Goal: Check status: Check status

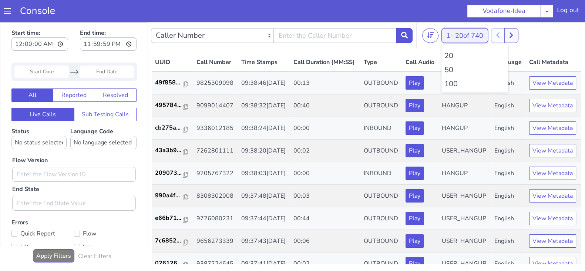
click at [453, 36] on button "1 - 20 of 740" at bounding box center [464, 35] width 47 height 15
click at [451, 82] on li "100" at bounding box center [474, 83] width 61 height 11
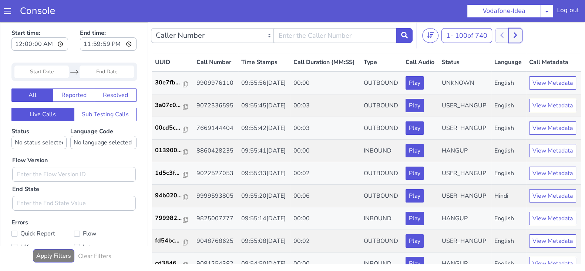
click at [518, 38] on button at bounding box center [515, 35] width 14 height 15
click at [508, 34] on button at bounding box center [510, 35] width 14 height 15
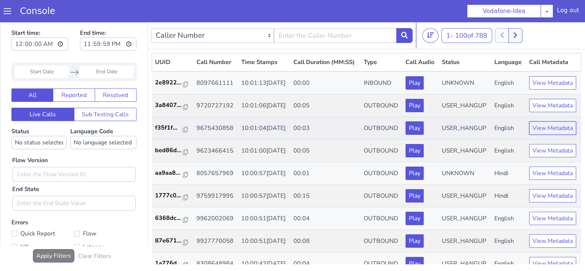
click at [553, 135] on button "View Metadata" at bounding box center [552, 127] width 47 height 13
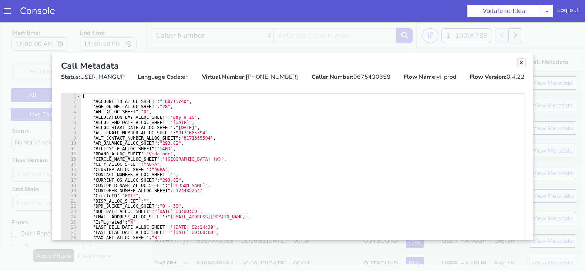
click at [519, 64] on link "Close" at bounding box center [520, 62] width 7 height 7
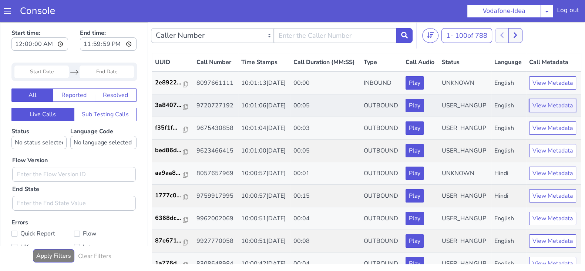
click at [547, 112] on button "View Metadata" at bounding box center [552, 105] width 47 height 13
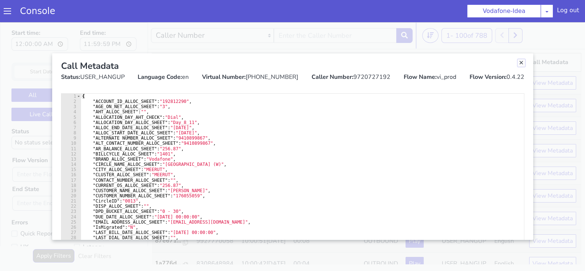
click at [520, 62] on link "Close" at bounding box center [520, 62] width 7 height 7
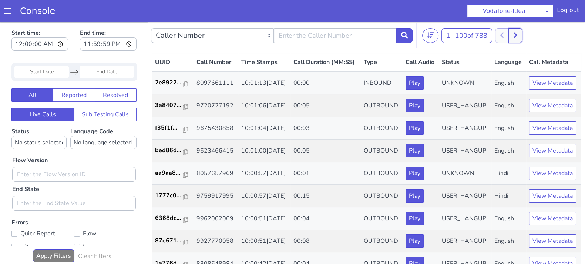
click at [517, 32] on icon at bounding box center [515, 35] width 4 height 7
click at [523, 36] on icon at bounding box center [523, 35] width 4 height 7
click at [535, 36] on div "201 - 300 of 1131 20 50 100" at bounding box center [502, 35] width 160 height 15
click at [533, 35] on button at bounding box center [527, 35] width 14 height 15
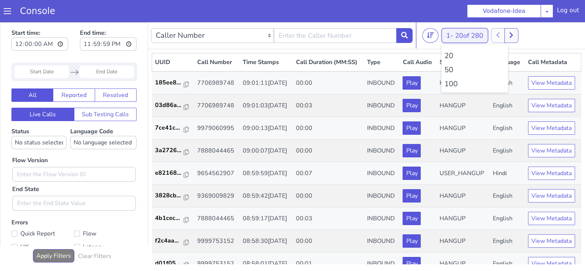
click at [451, 38] on button "1 - 20 of 280" at bounding box center [464, 35] width 47 height 15
click at [455, 82] on li "100" at bounding box center [474, 83] width 61 height 11
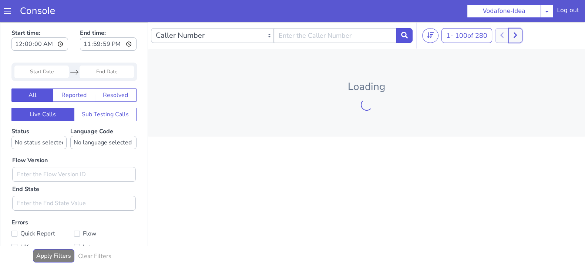
click at [520, 38] on button at bounding box center [515, 35] width 14 height 15
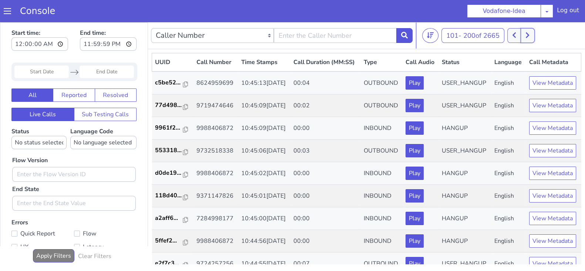
click at [524, 31] on button at bounding box center [527, 35] width 14 height 15
click at [528, 36] on icon at bounding box center [527, 36] width 3 height 6
